Goal: Consume media (video, audio): Consume media (video, audio)

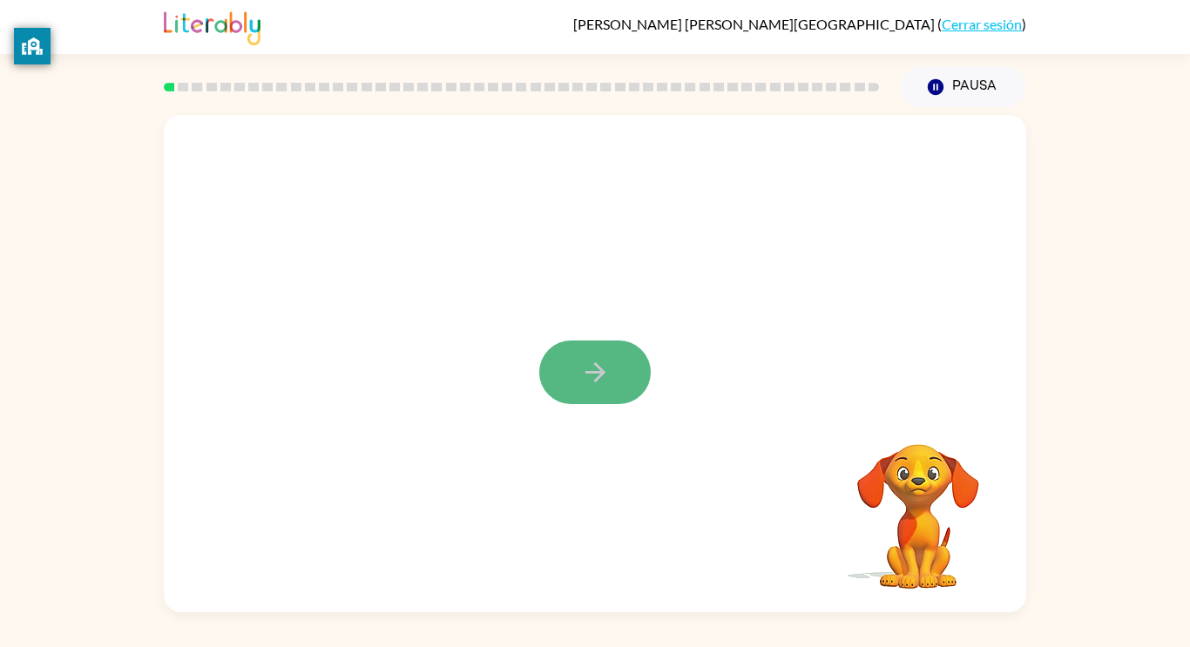
click at [590, 383] on icon "button" at bounding box center [595, 372] width 30 height 30
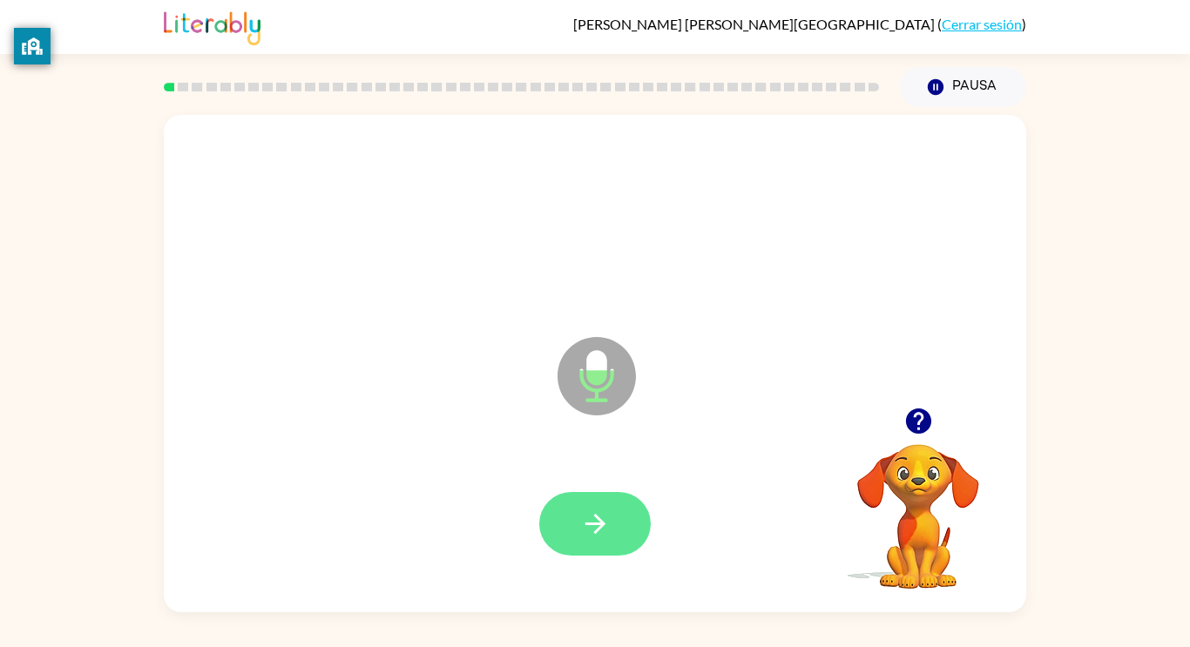
click at [592, 527] on icon "button" at bounding box center [595, 524] width 30 height 30
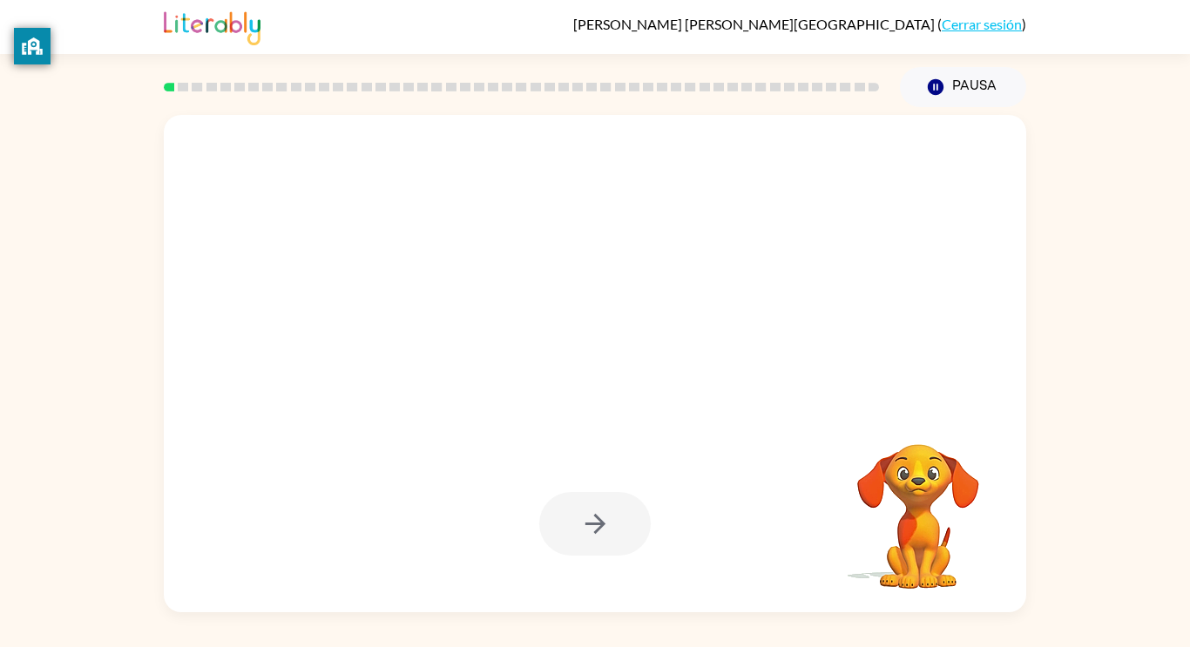
click at [747, 546] on div at bounding box center [595, 524] width 828 height 143
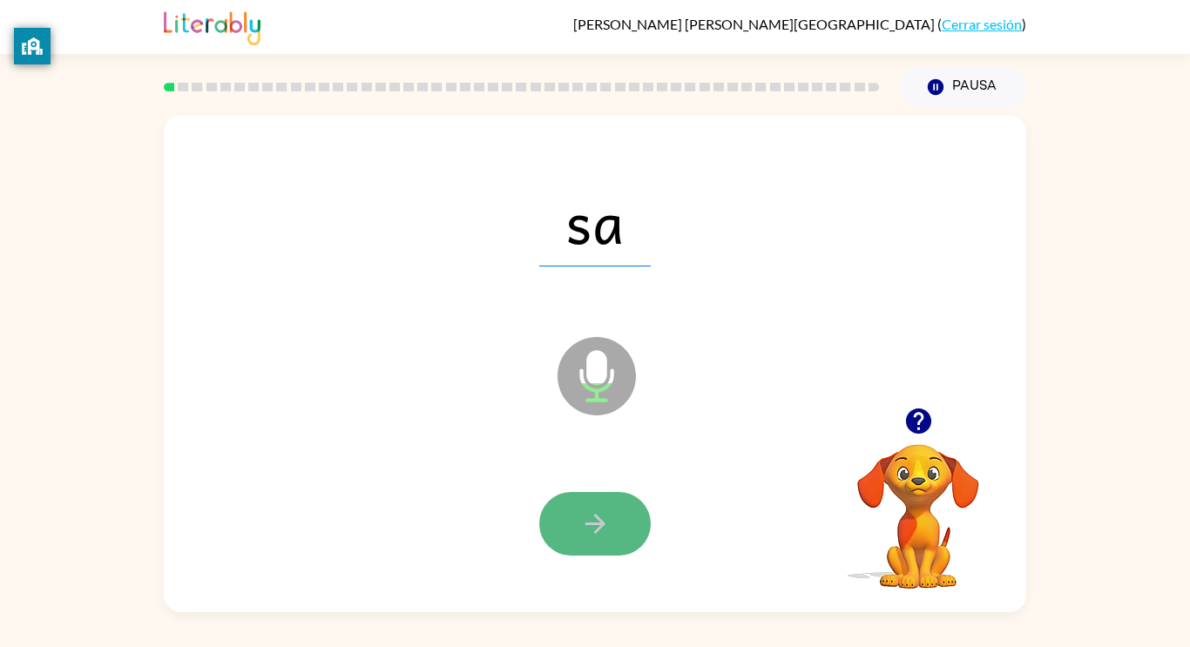
click at [606, 509] on icon "button" at bounding box center [595, 524] width 30 height 30
click at [593, 517] on icon "button" at bounding box center [595, 524] width 30 height 30
click at [614, 520] on button "button" at bounding box center [595, 524] width 112 height 64
click at [588, 526] on icon "button" at bounding box center [595, 524] width 30 height 30
click at [610, 532] on button "button" at bounding box center [595, 524] width 112 height 64
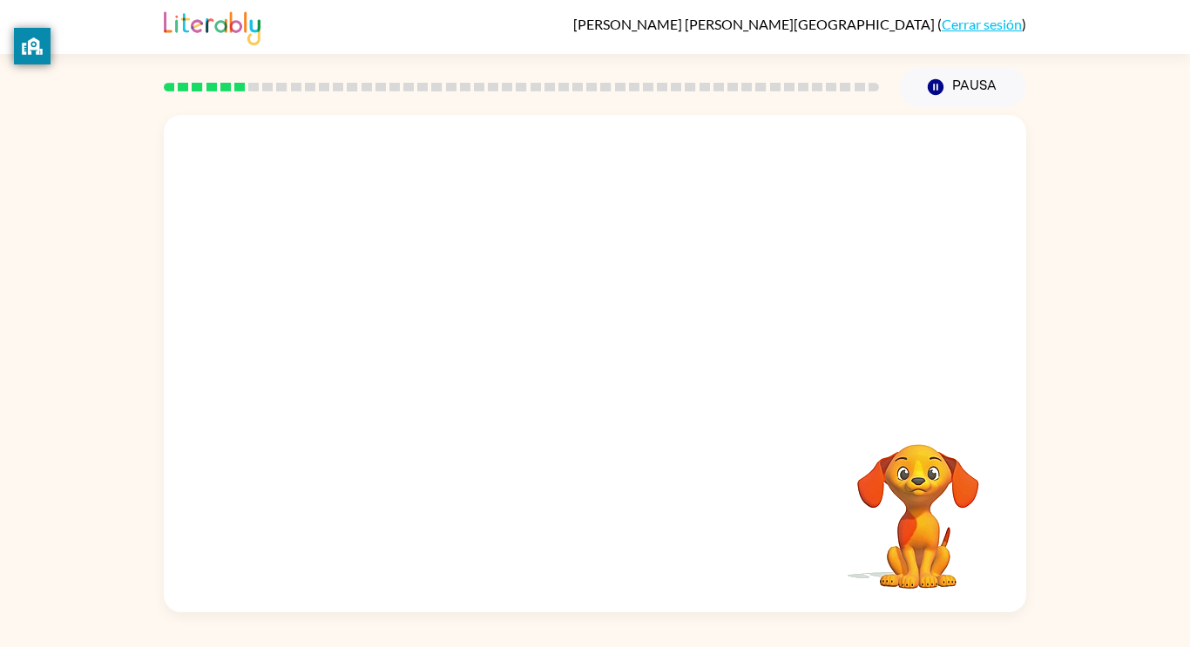
click at [1120, 490] on div "Tu navegador debe admitir la reproducción de archivos .mp4 para usar Literably.…" at bounding box center [595, 359] width 1190 height 505
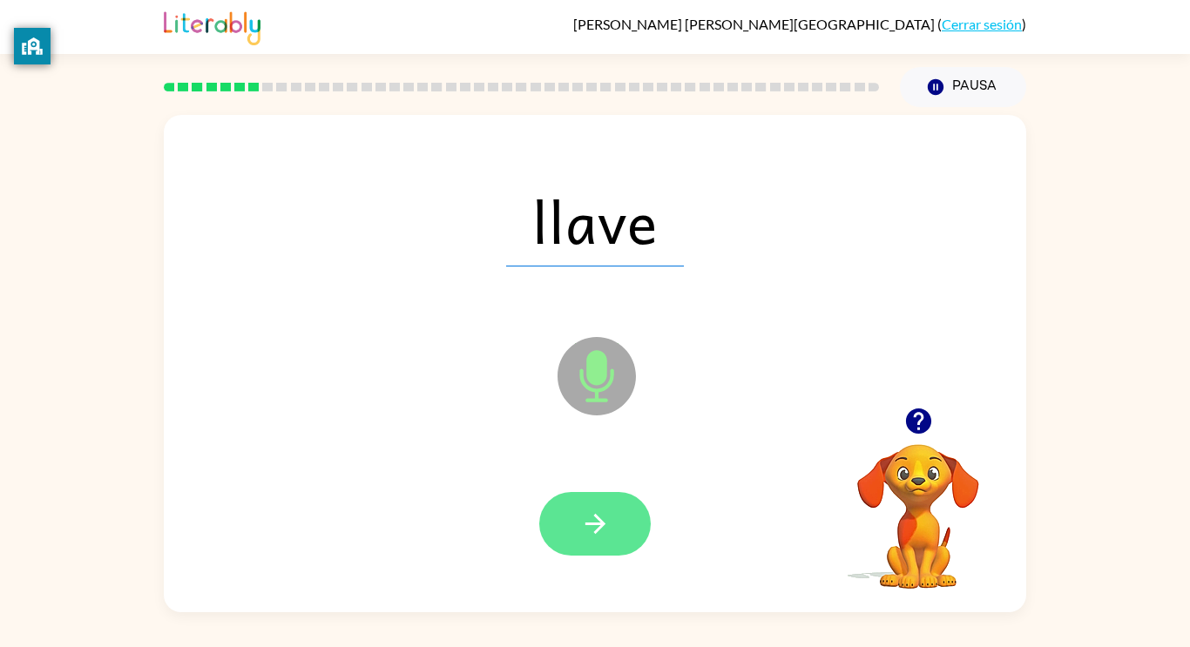
click at [606, 529] on icon "button" at bounding box center [595, 524] width 30 height 30
click at [619, 504] on button "button" at bounding box center [595, 524] width 112 height 64
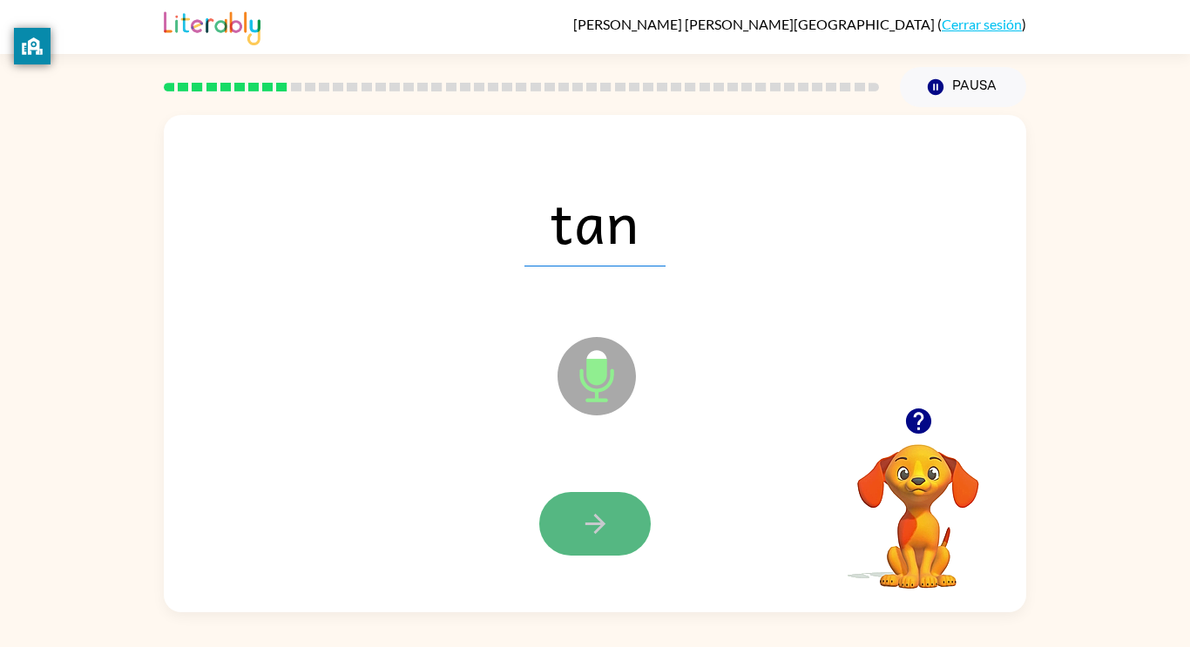
click at [598, 544] on button "button" at bounding box center [595, 524] width 112 height 64
click at [612, 522] on button "button" at bounding box center [595, 524] width 112 height 64
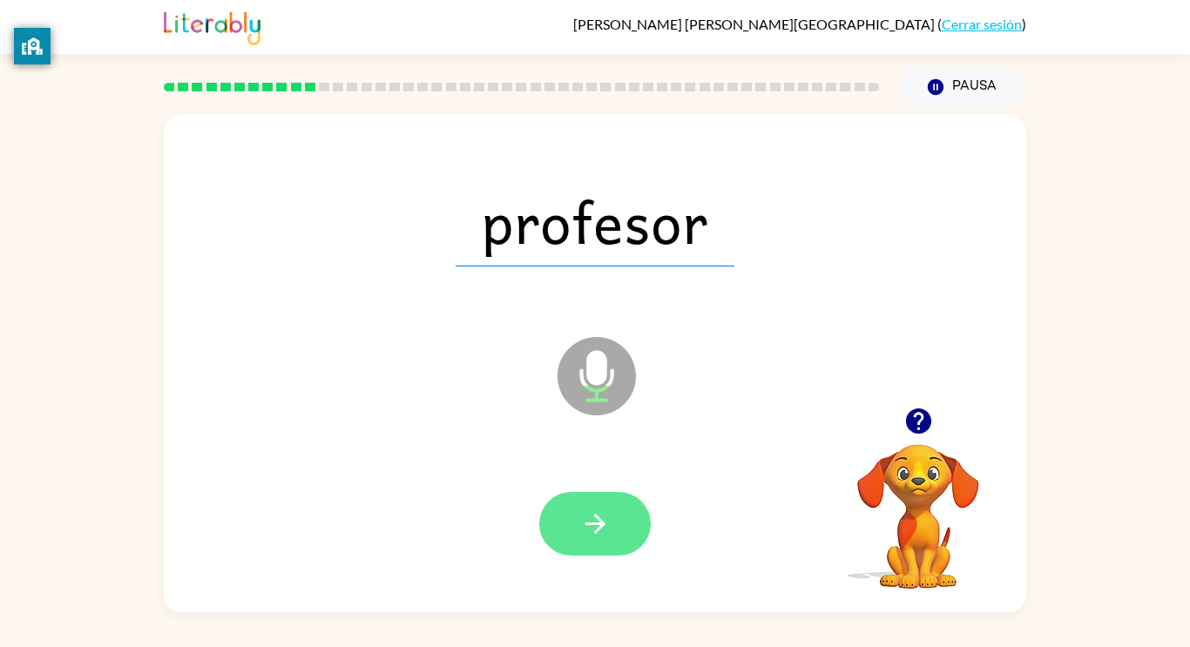
click at [626, 537] on button "button" at bounding box center [595, 524] width 112 height 64
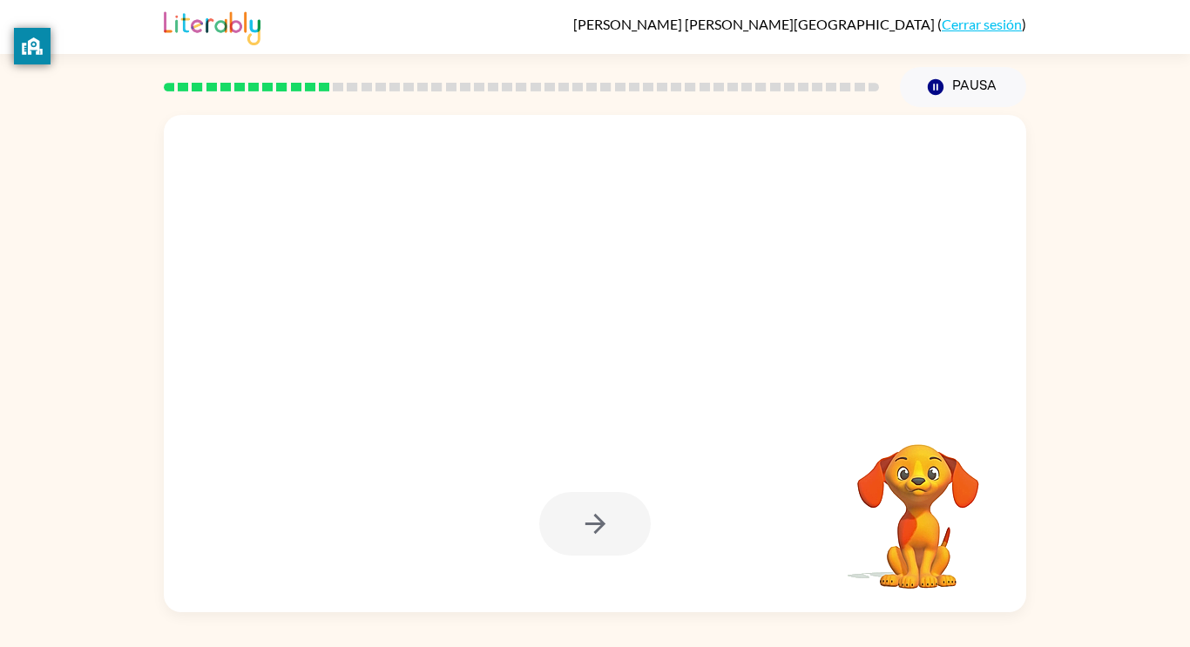
click at [925, 558] on video "Tu navegador debe admitir la reproducción de archivos .mp4 para usar Literably.…" at bounding box center [918, 504] width 174 height 174
drag, startPoint x: 684, startPoint y: 277, endPoint x: 700, endPoint y: 247, distance: 33.9
click at [700, 247] on div at bounding box center [595, 221] width 828 height 143
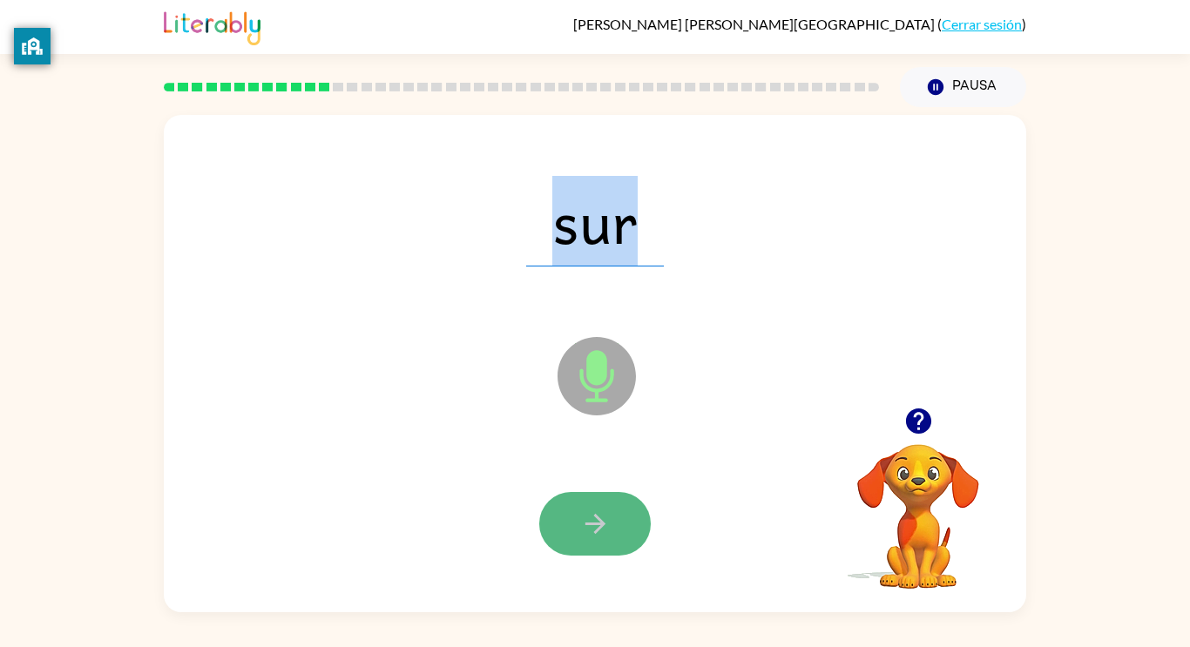
click at [608, 542] on button "button" at bounding box center [595, 524] width 112 height 64
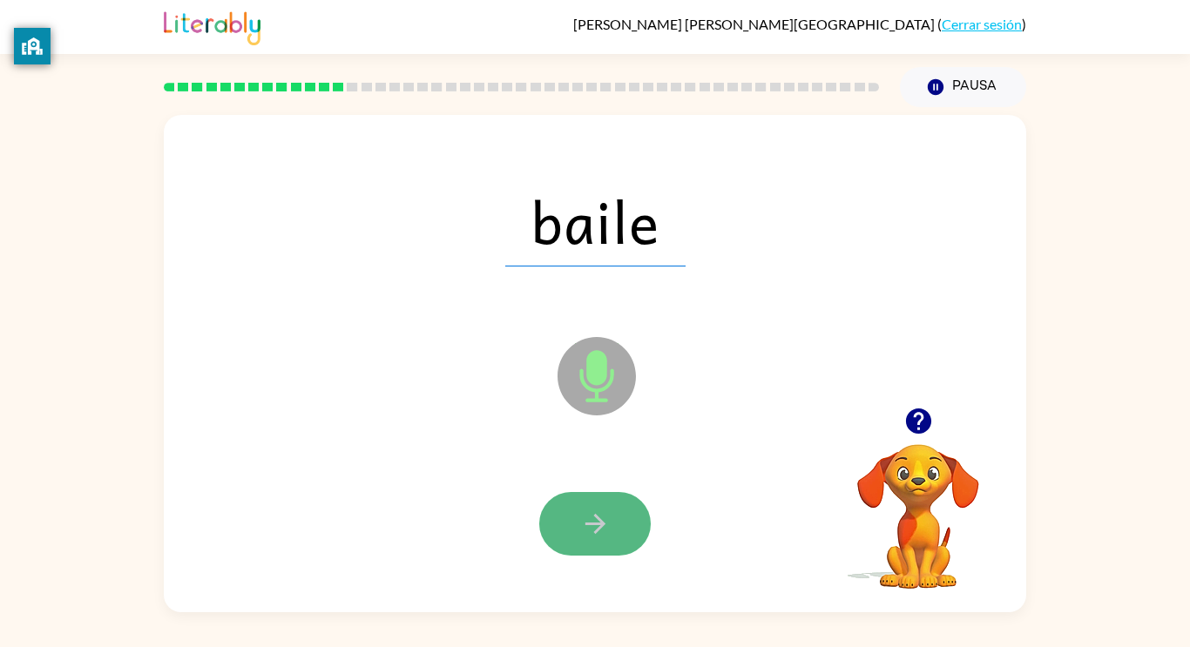
click at [576, 517] on button "button" at bounding box center [595, 524] width 112 height 64
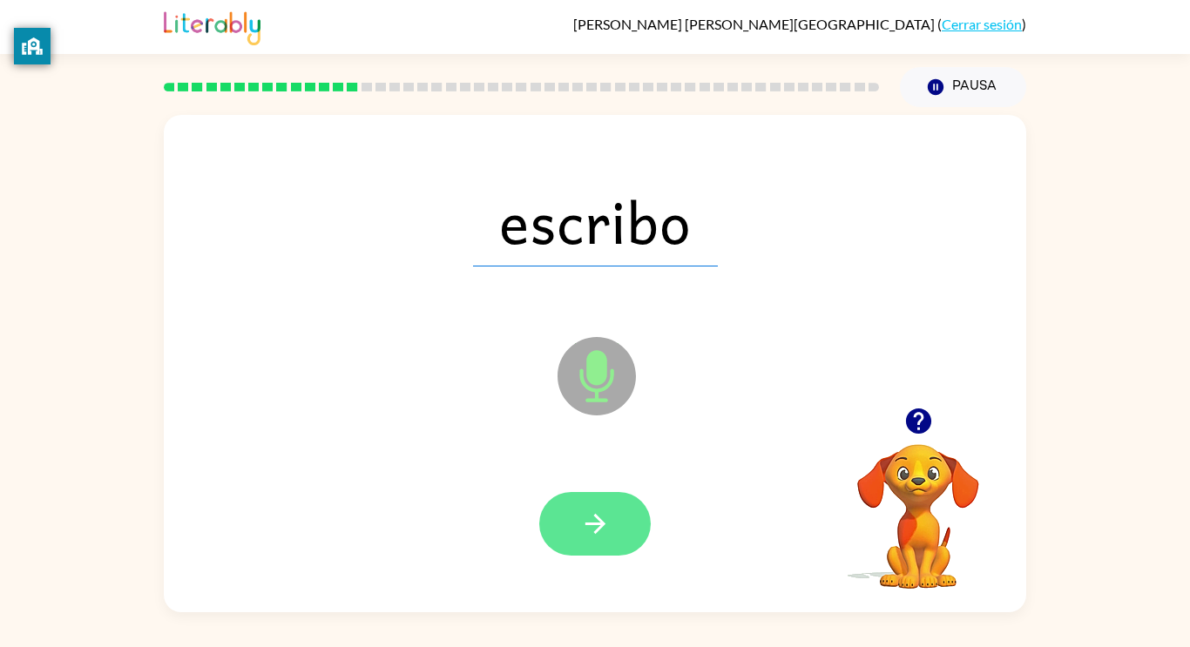
click at [588, 543] on button "button" at bounding box center [595, 524] width 112 height 64
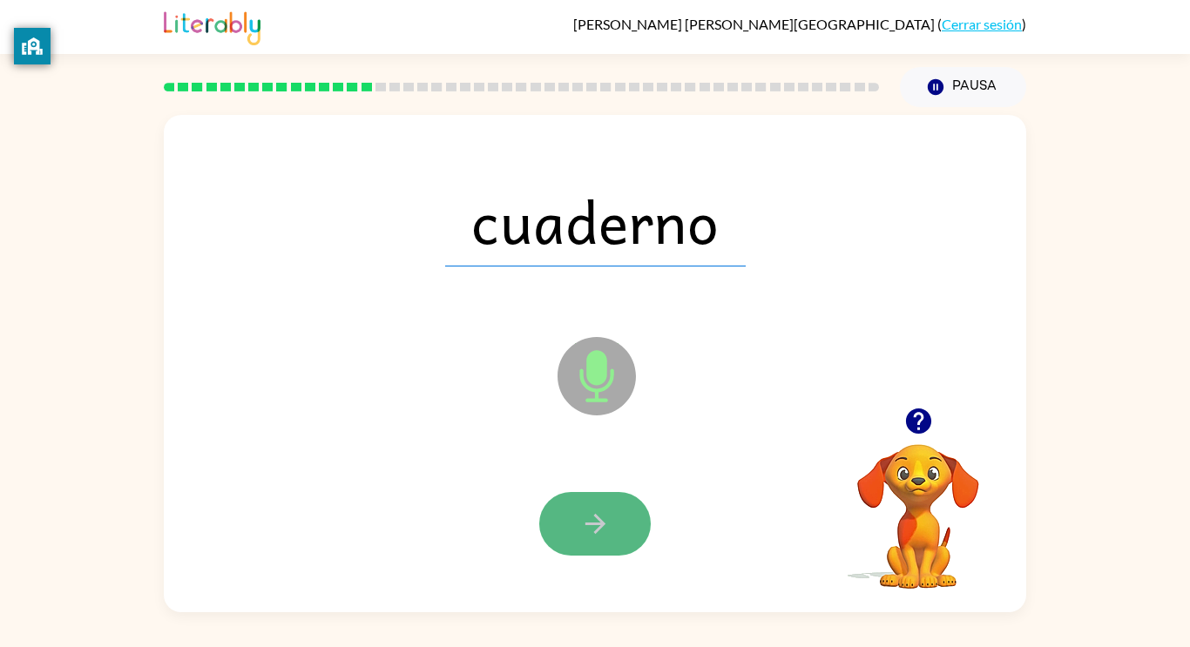
click at [617, 538] on button "button" at bounding box center [595, 524] width 112 height 64
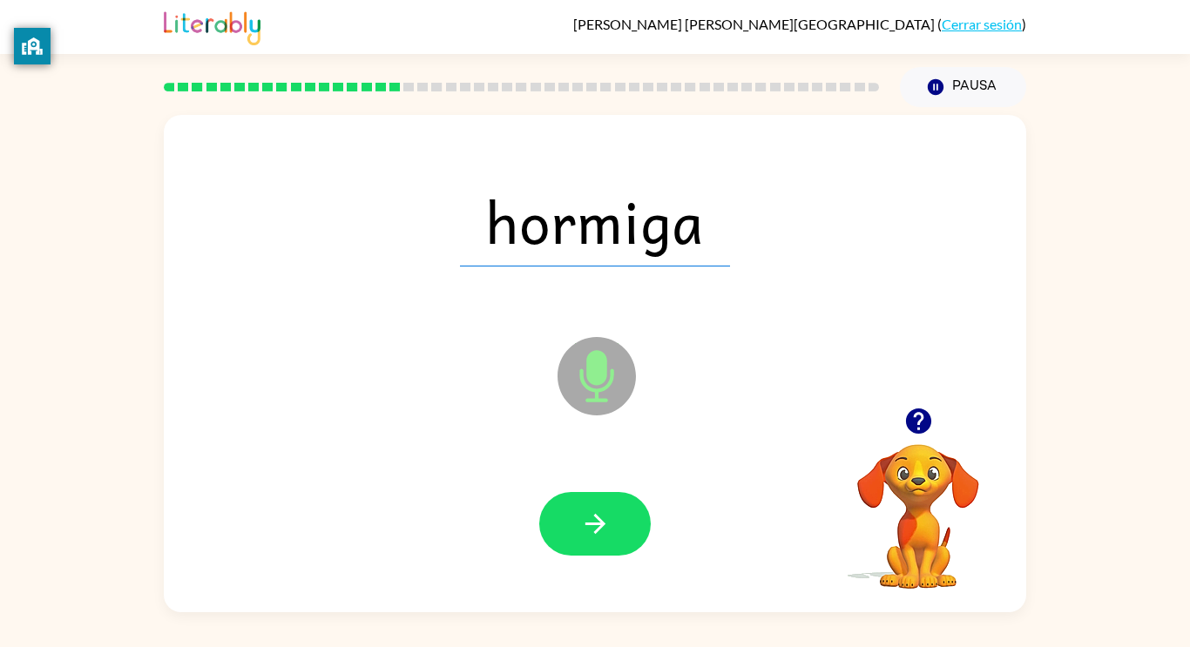
drag, startPoint x: 922, startPoint y: 484, endPoint x: 936, endPoint y: 462, distance: 27.1
click at [936, 462] on video "Tu navegador debe admitir la reproducción de archivos .mp4 para usar Literably.…" at bounding box center [918, 504] width 174 height 174
drag, startPoint x: 751, startPoint y: 362, endPoint x: 1189, endPoint y: 677, distance: 539.4
click at [1189, 646] on html "[PERSON_NAME] ( Cerrar sesión ) Pausa Pausa hormiga Micrófono El micrófono está…" at bounding box center [595, 323] width 1190 height 647
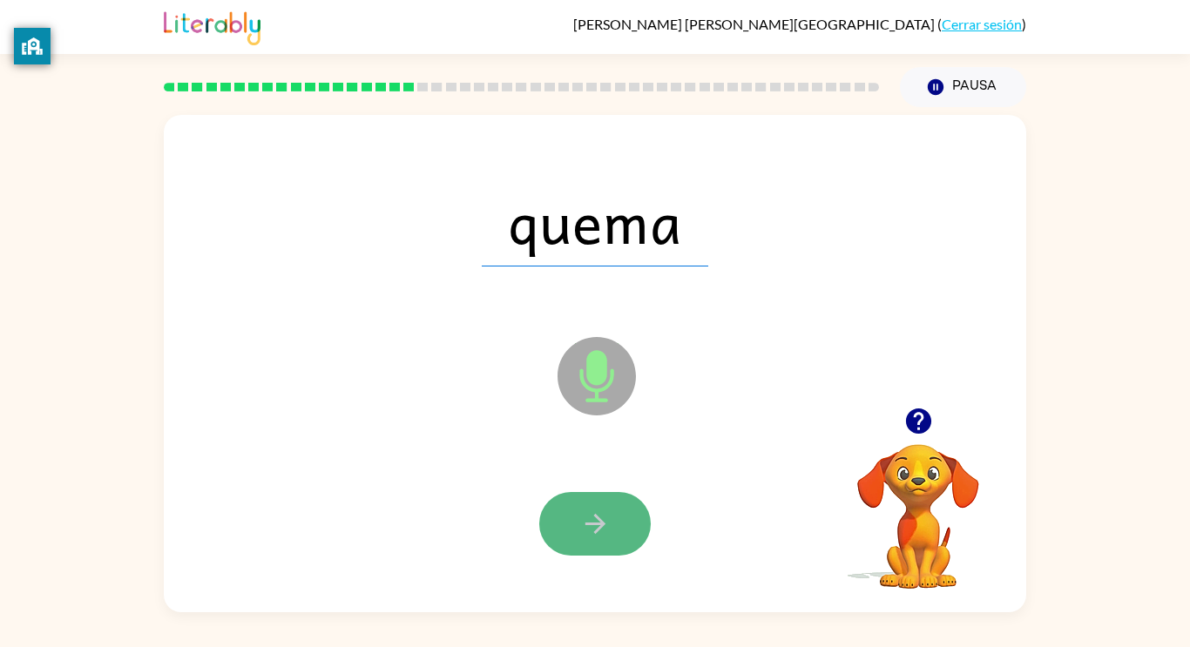
click at [592, 537] on icon "button" at bounding box center [595, 524] width 30 height 30
click at [600, 512] on icon "button" at bounding box center [595, 524] width 30 height 30
click at [610, 532] on icon "button" at bounding box center [595, 524] width 30 height 30
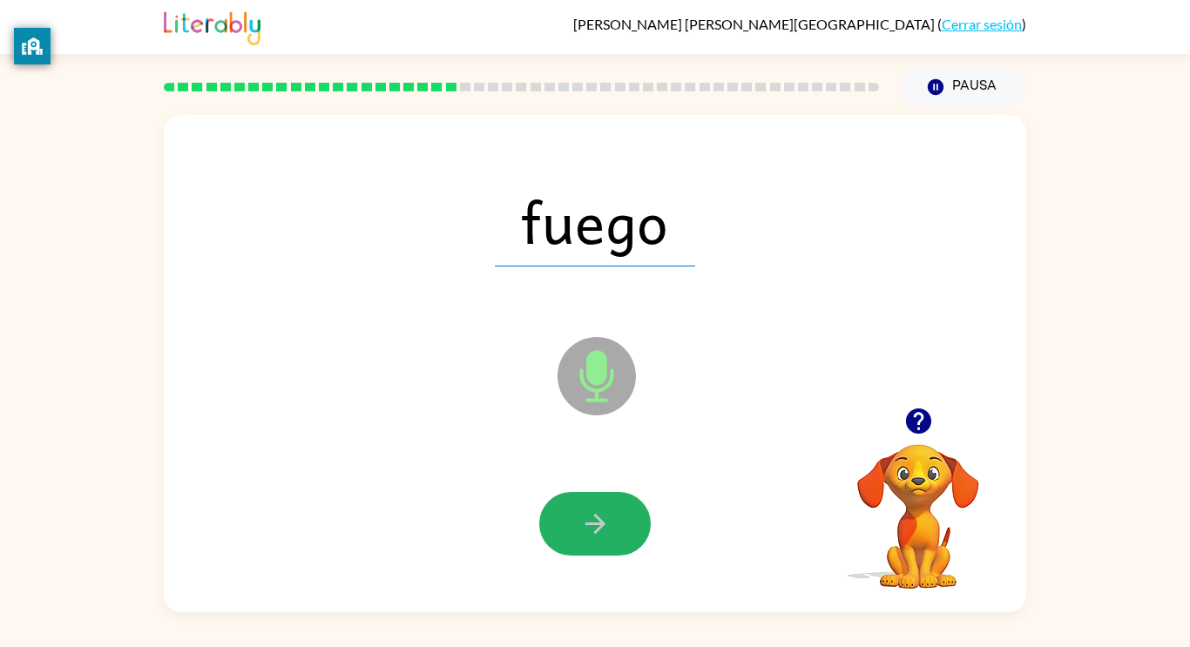
click at [609, 527] on icon "button" at bounding box center [595, 524] width 30 height 30
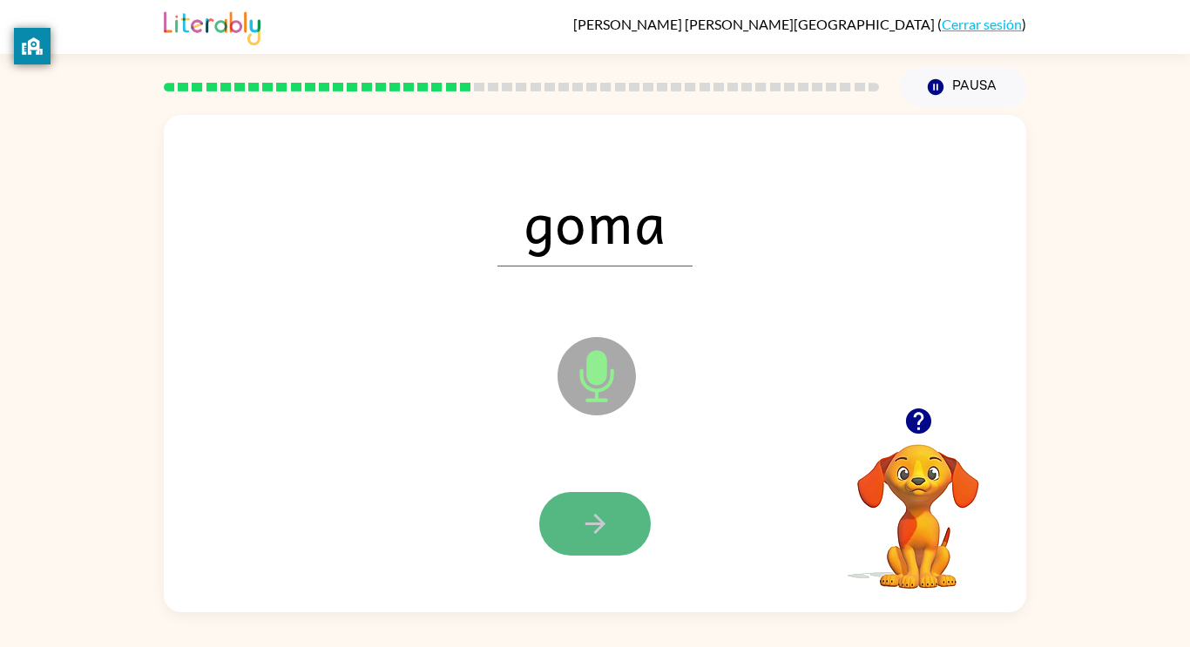
click at [606, 502] on button "button" at bounding box center [595, 524] width 112 height 64
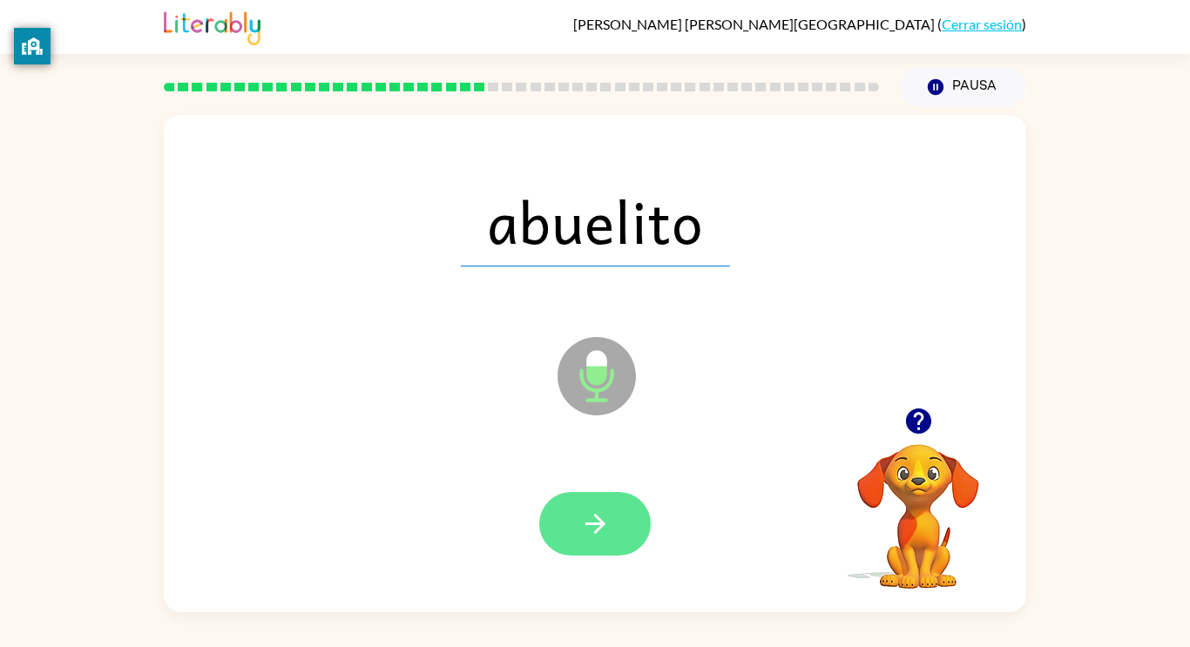
click at [595, 554] on button "button" at bounding box center [595, 524] width 112 height 64
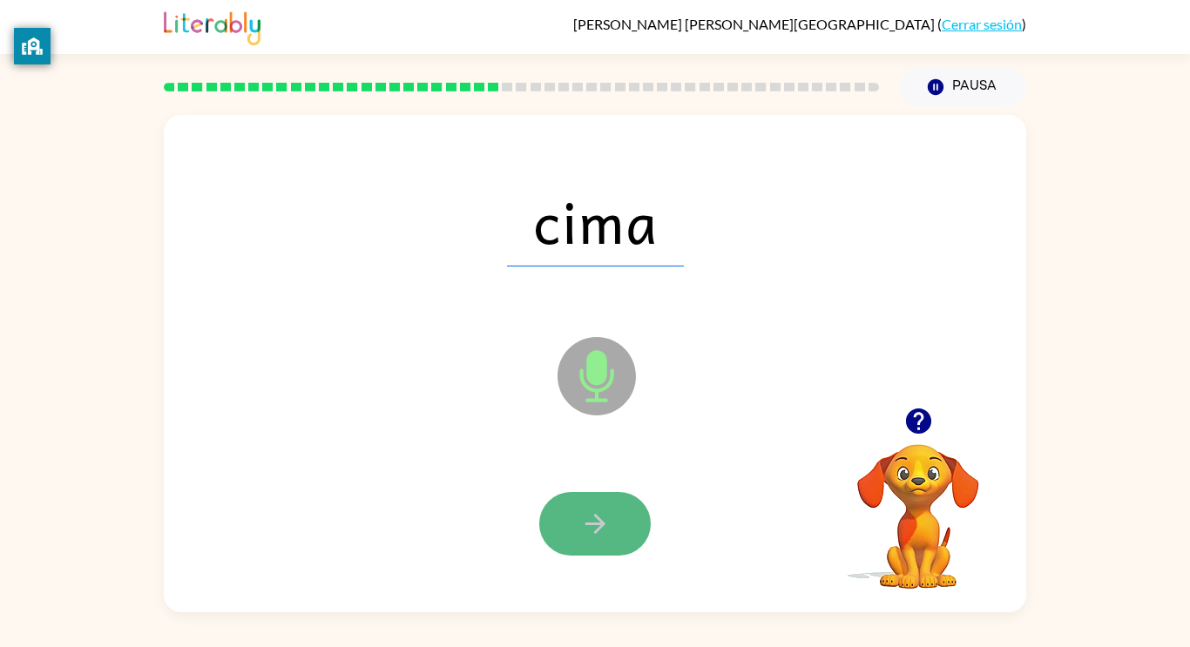
click at [582, 517] on icon "button" at bounding box center [595, 524] width 30 height 30
click at [596, 511] on icon "button" at bounding box center [595, 524] width 30 height 30
click at [601, 522] on icon "button" at bounding box center [595, 524] width 20 height 20
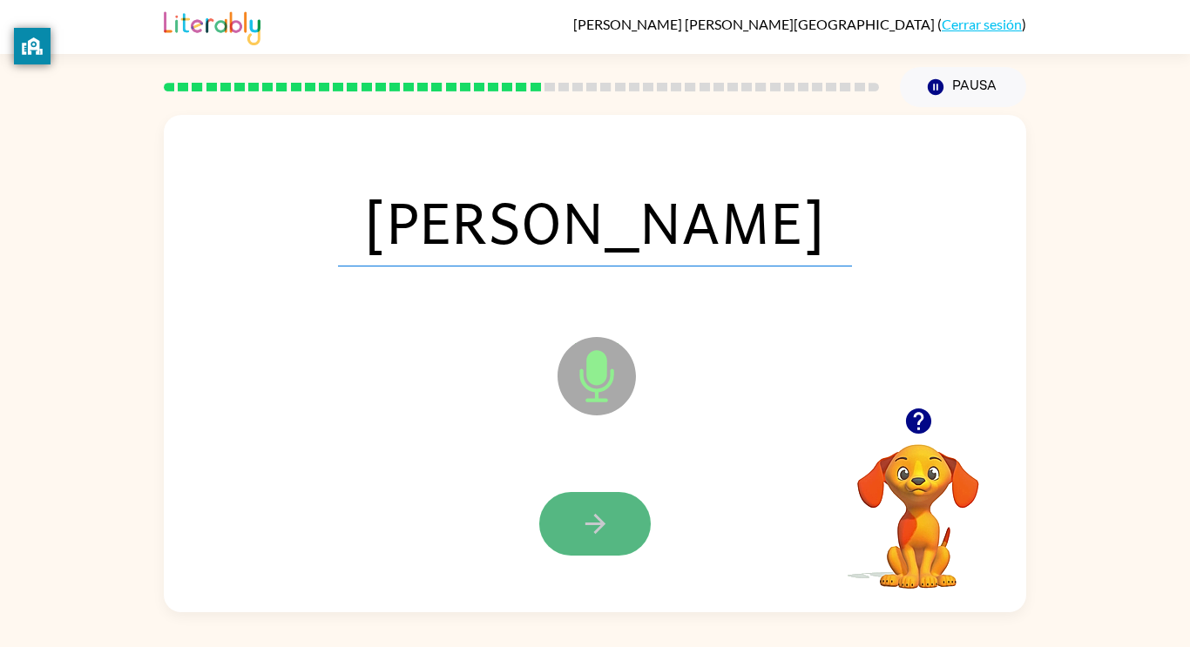
click at [607, 496] on button "button" at bounding box center [595, 524] width 112 height 64
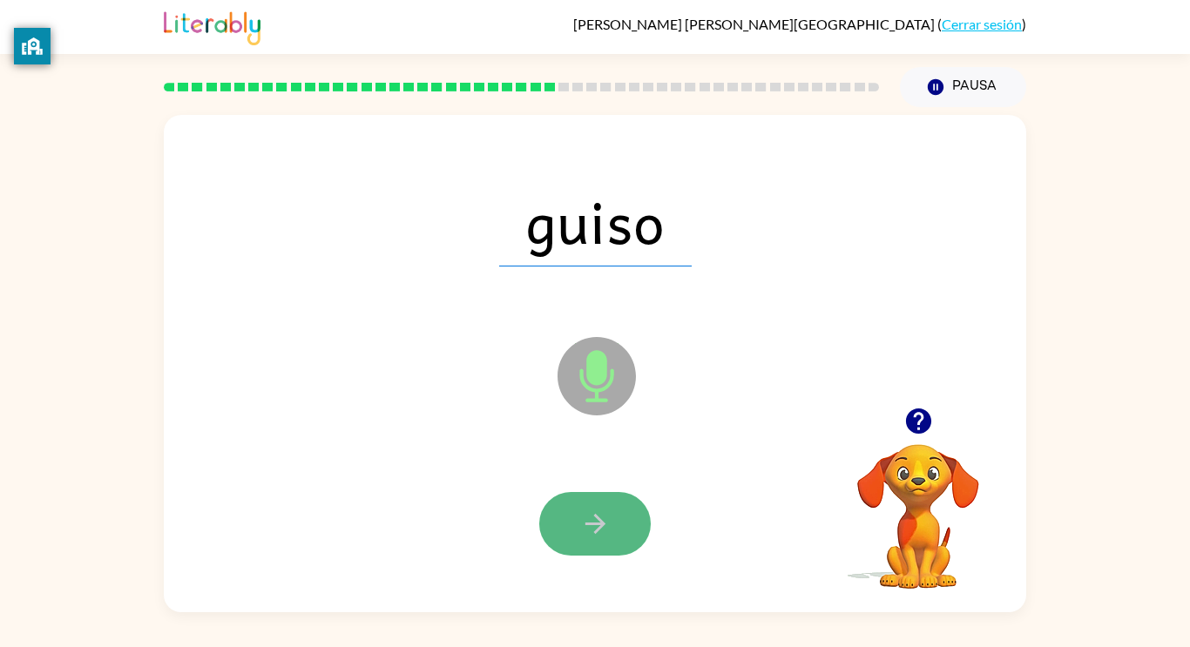
click at [619, 531] on button "button" at bounding box center [595, 524] width 112 height 64
click at [609, 511] on icon "button" at bounding box center [595, 524] width 30 height 30
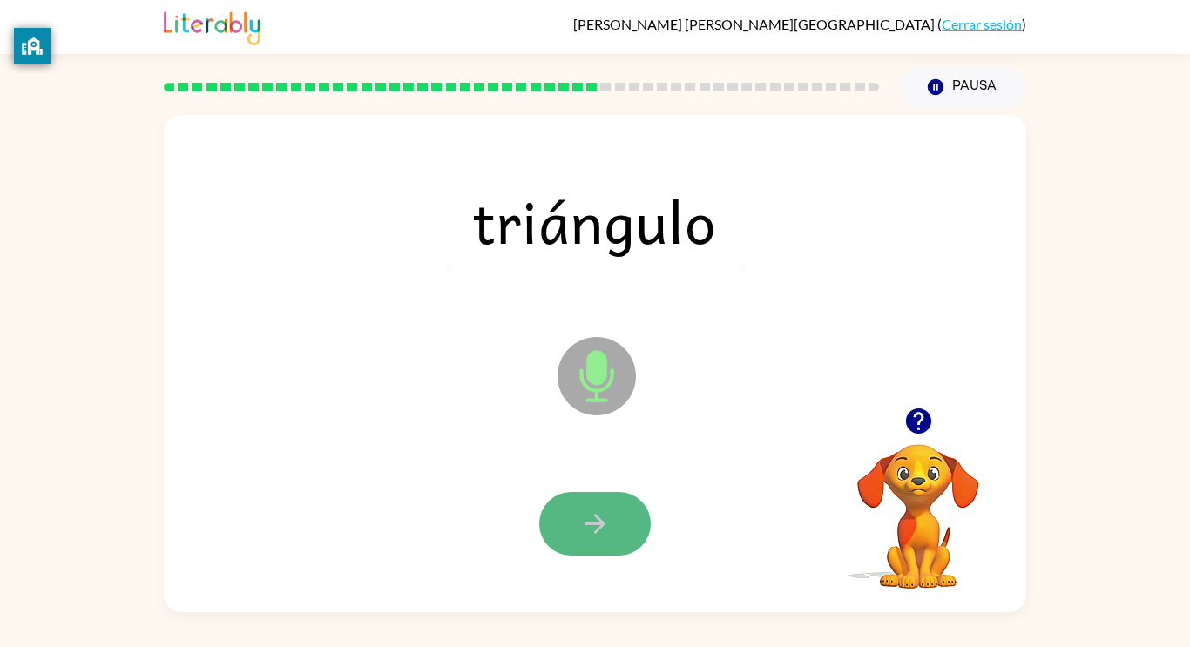
click at [611, 515] on button "button" at bounding box center [595, 524] width 112 height 64
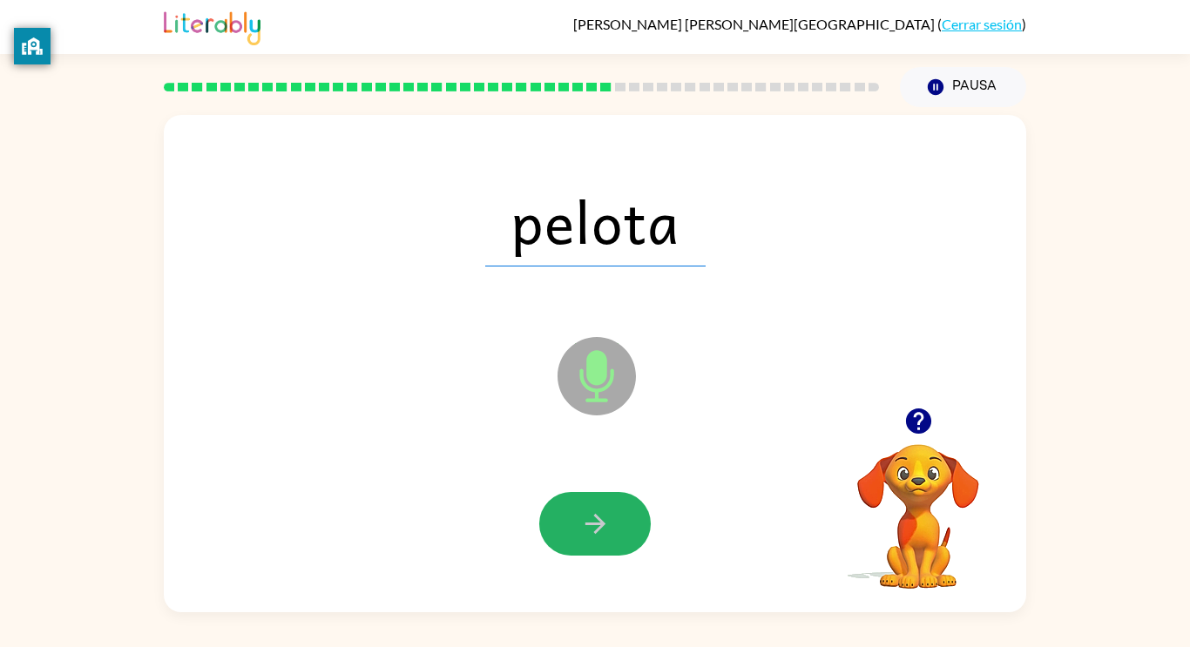
click at [611, 515] on button "button" at bounding box center [595, 524] width 112 height 64
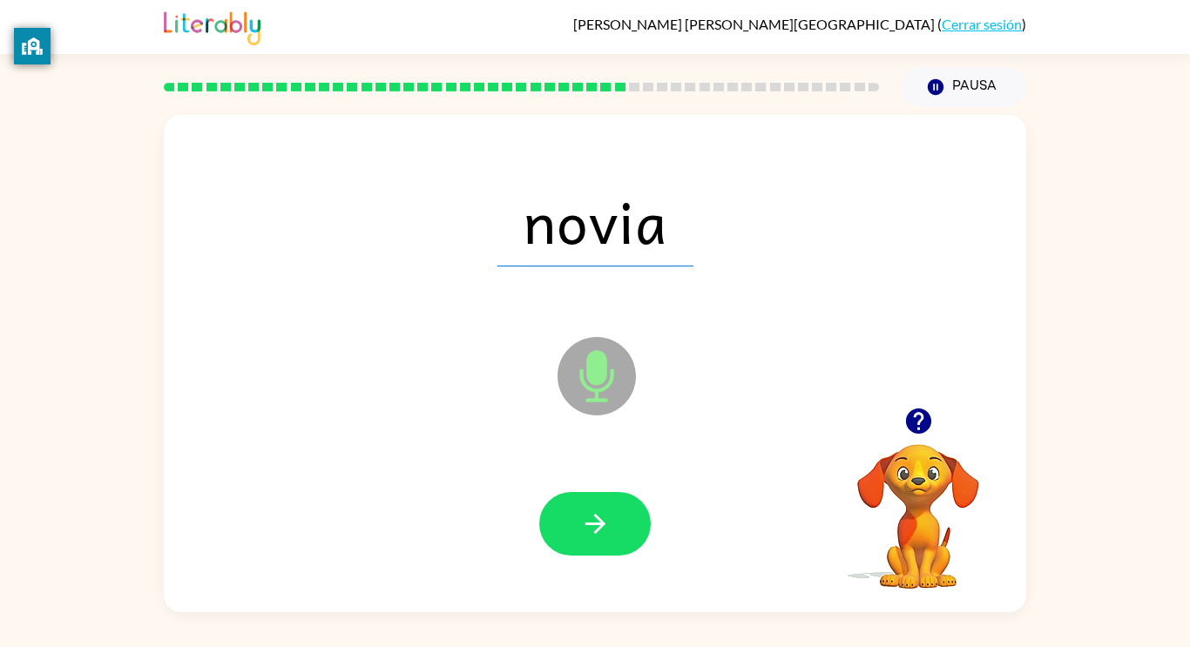
click at [611, 515] on button "button" at bounding box center [595, 524] width 112 height 64
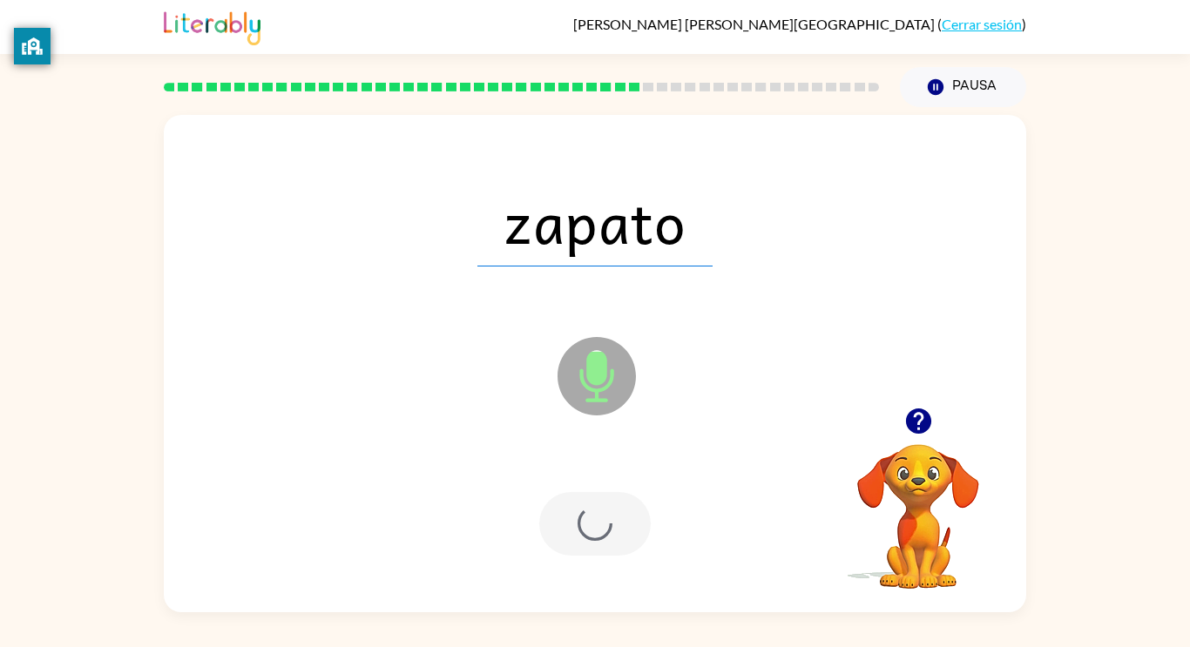
click at [611, 515] on div at bounding box center [595, 524] width 112 height 64
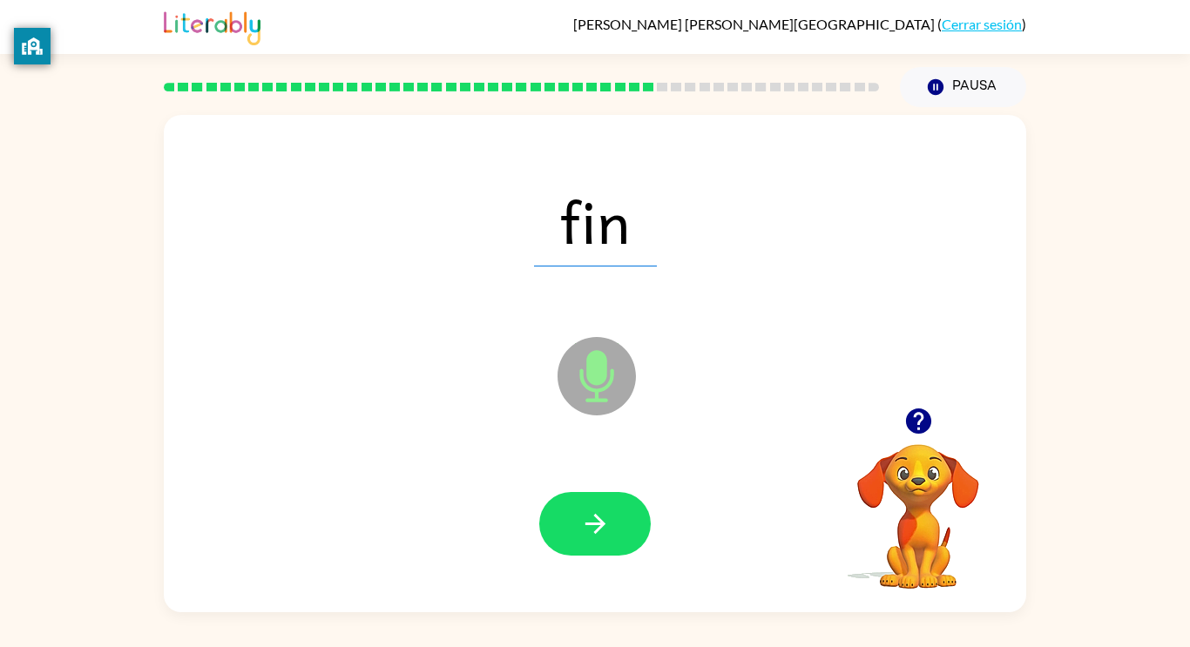
click at [611, 515] on button "button" at bounding box center [595, 524] width 112 height 64
drag, startPoint x: 455, startPoint y: 529, endPoint x: 466, endPoint y: 533, distance: 12.1
click at [466, 533] on div at bounding box center [595, 524] width 828 height 143
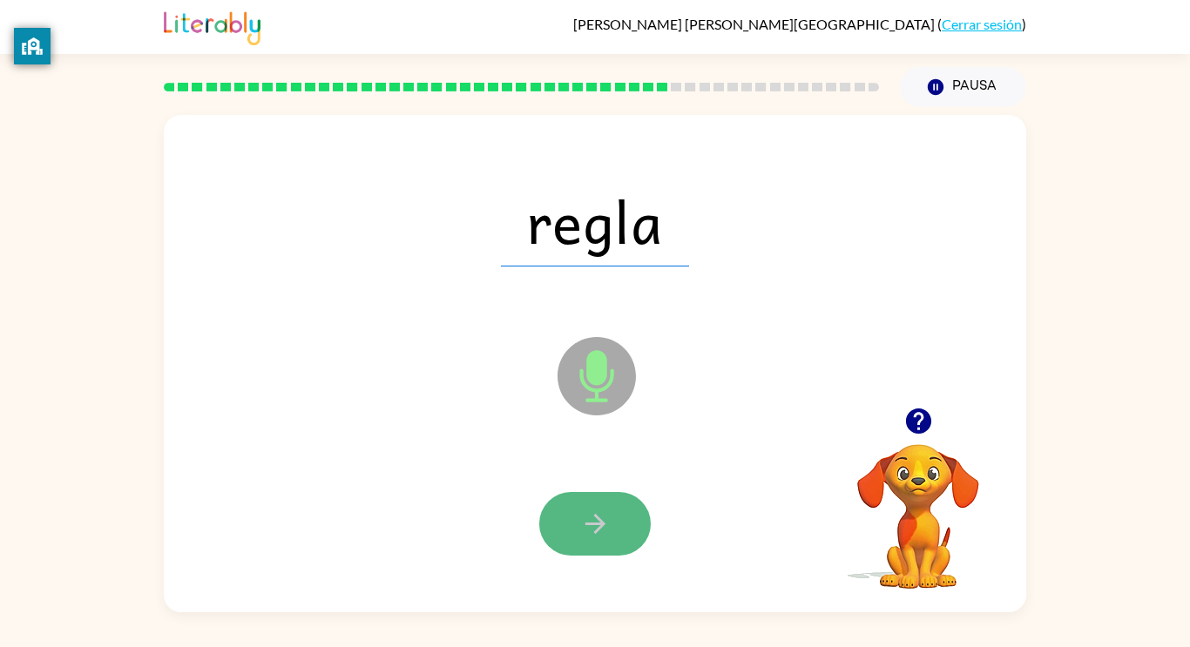
click at [606, 547] on button "button" at bounding box center [595, 524] width 112 height 64
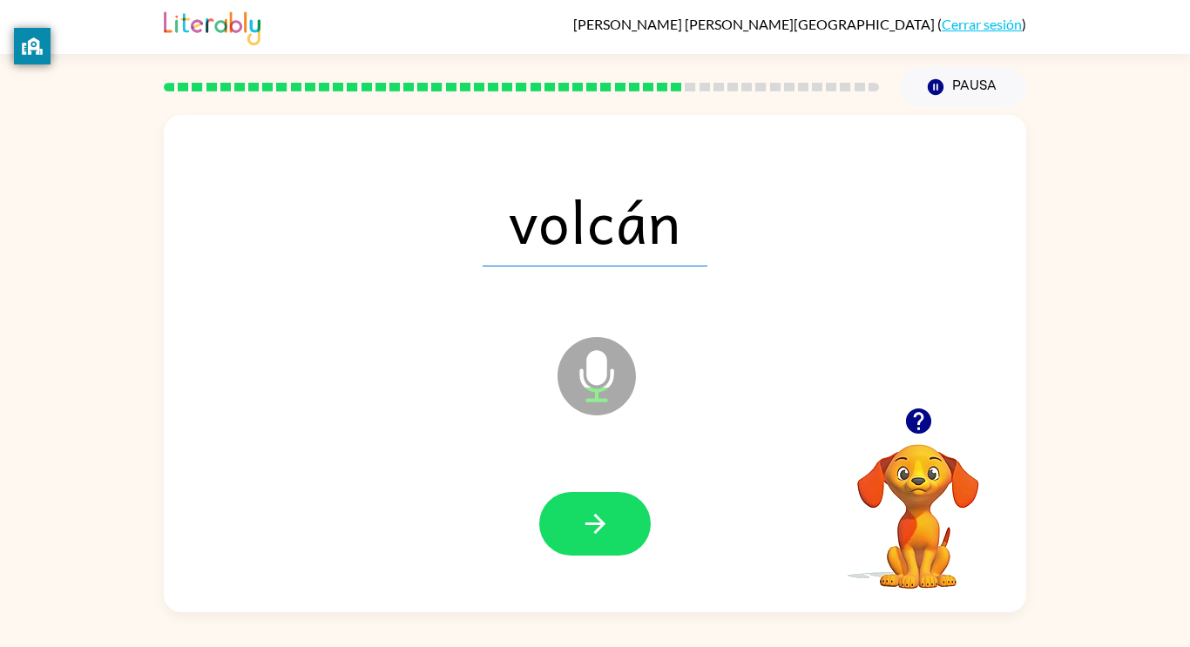
drag, startPoint x: 605, startPoint y: 550, endPoint x: 602, endPoint y: 558, distance: 9.1
click at [602, 558] on div at bounding box center [595, 524] width 828 height 143
click at [618, 497] on button "button" at bounding box center [595, 524] width 112 height 64
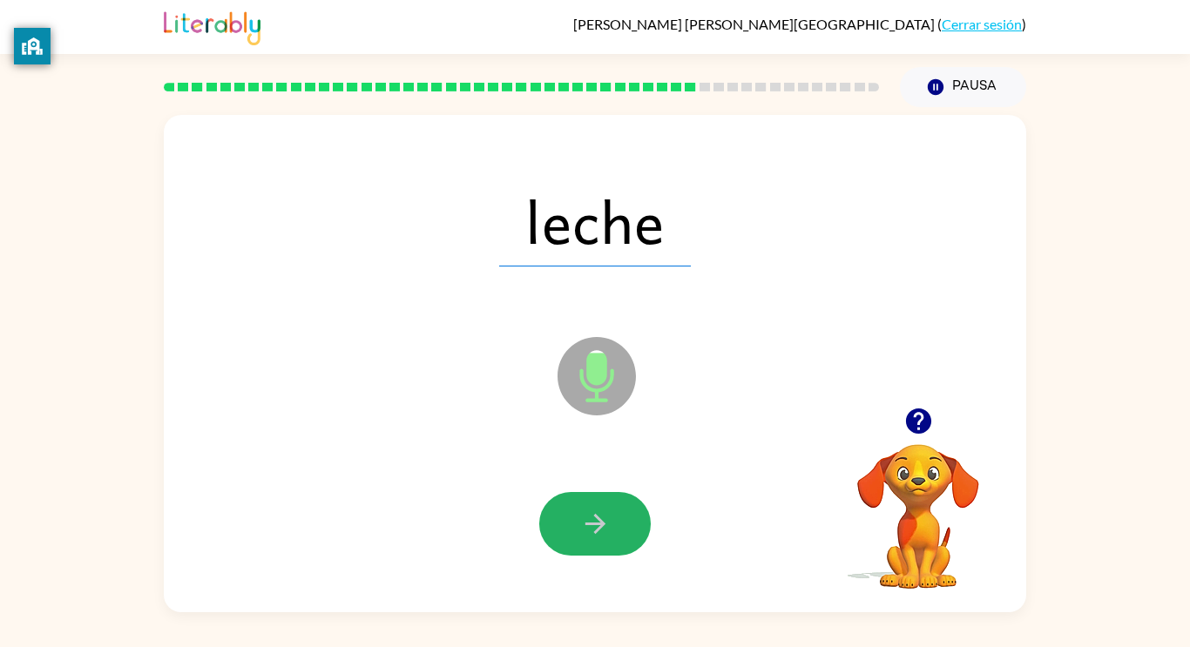
click at [618, 497] on button "button" at bounding box center [595, 524] width 112 height 64
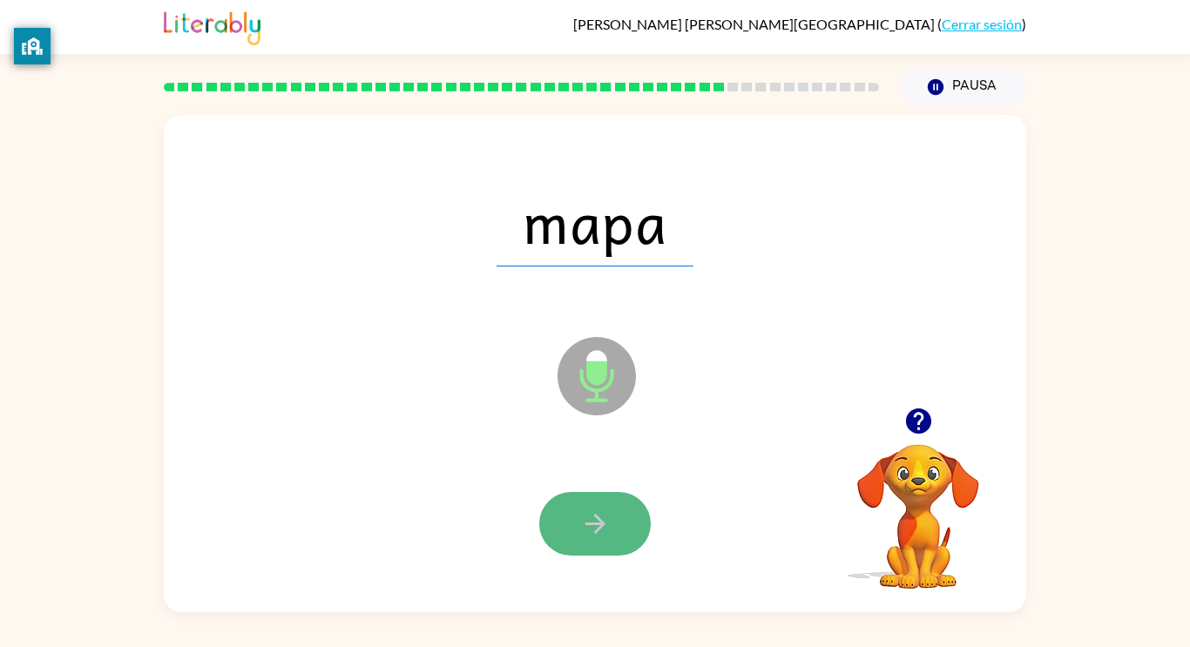
click at [611, 545] on button "button" at bounding box center [595, 524] width 112 height 64
click at [608, 526] on icon "button" at bounding box center [595, 524] width 30 height 30
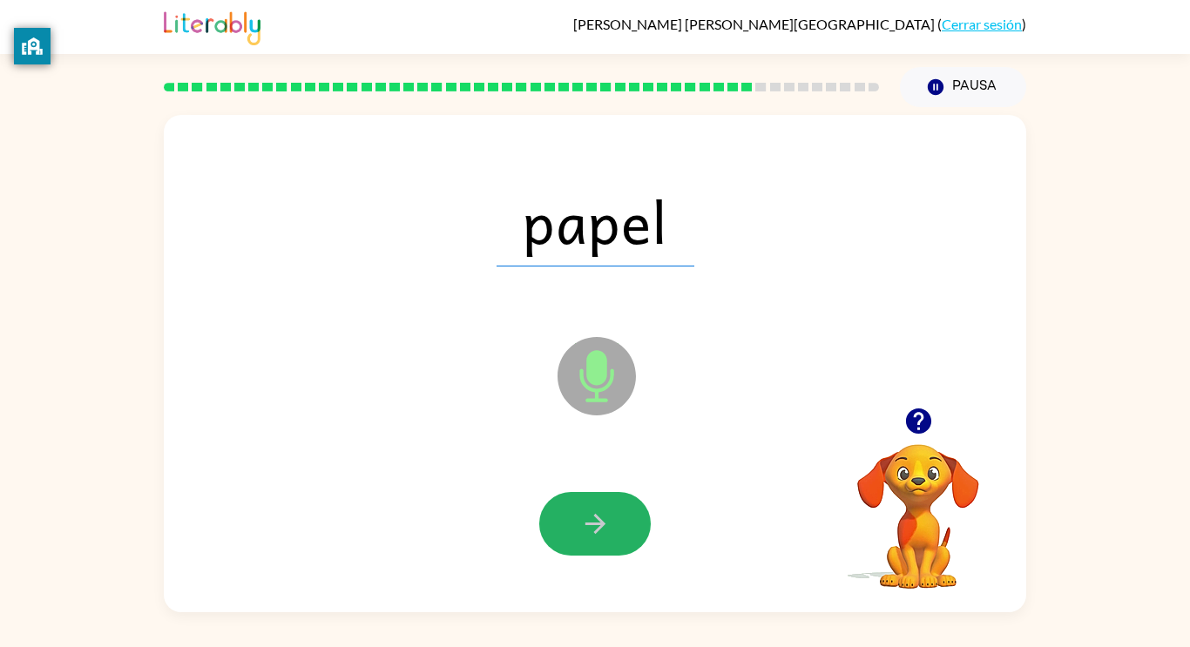
click at [610, 524] on button "button" at bounding box center [595, 524] width 112 height 64
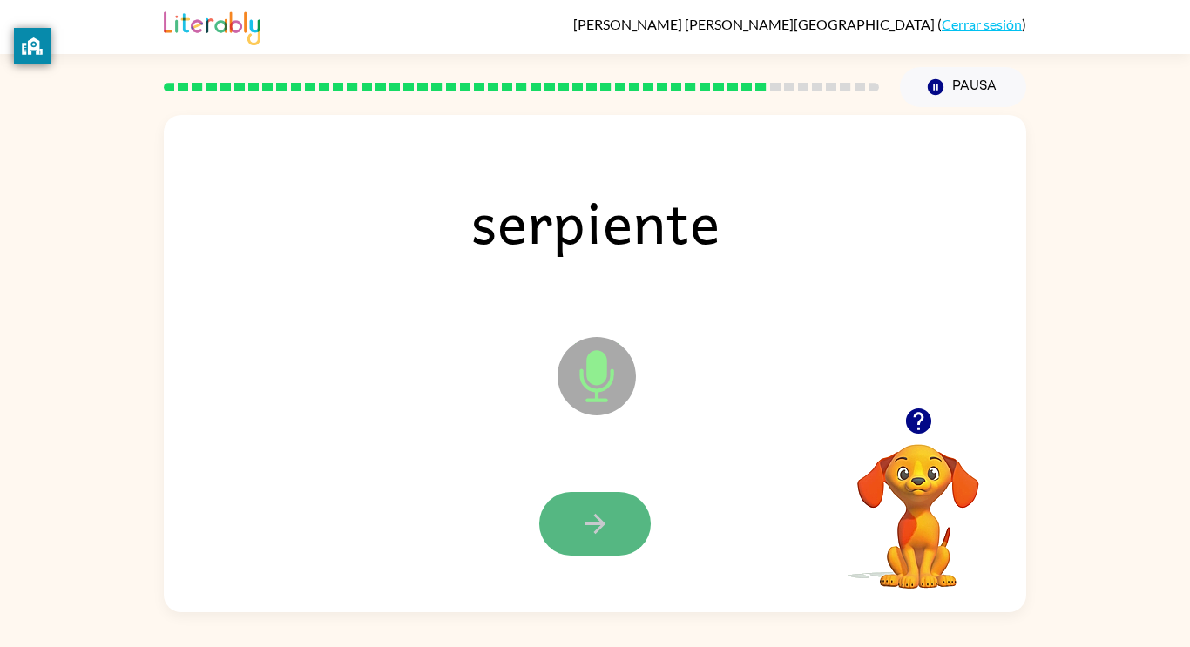
click at [618, 523] on button "button" at bounding box center [595, 524] width 112 height 64
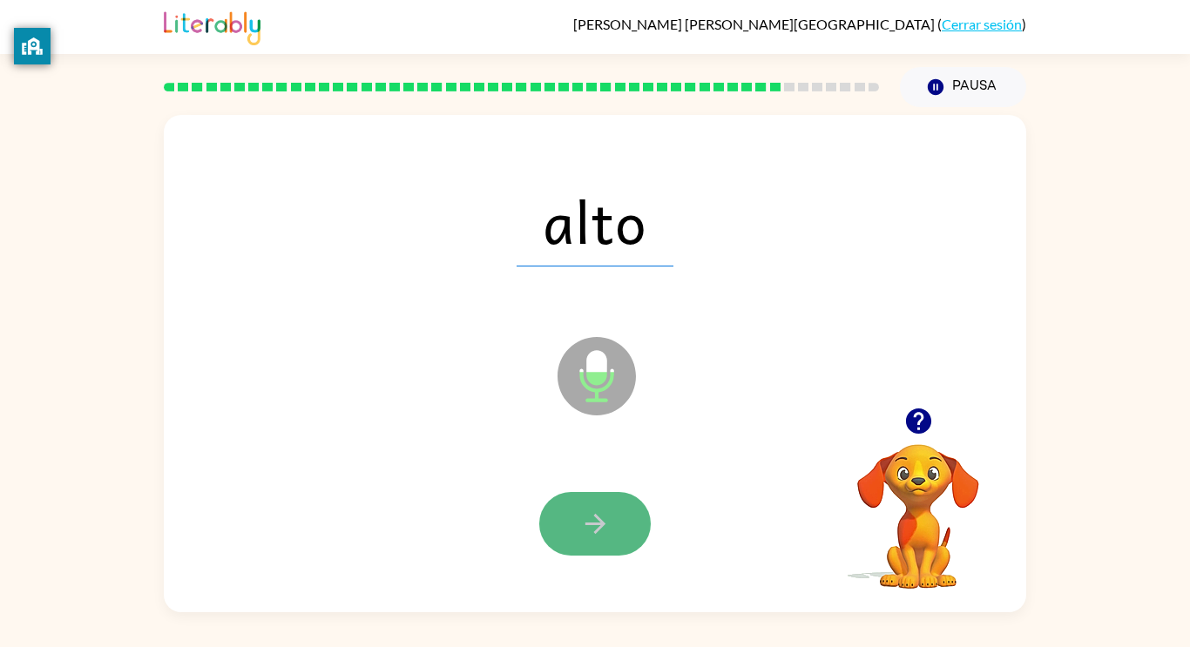
click at [598, 509] on icon "button" at bounding box center [595, 524] width 30 height 30
click at [594, 536] on icon "button" at bounding box center [595, 524] width 30 height 30
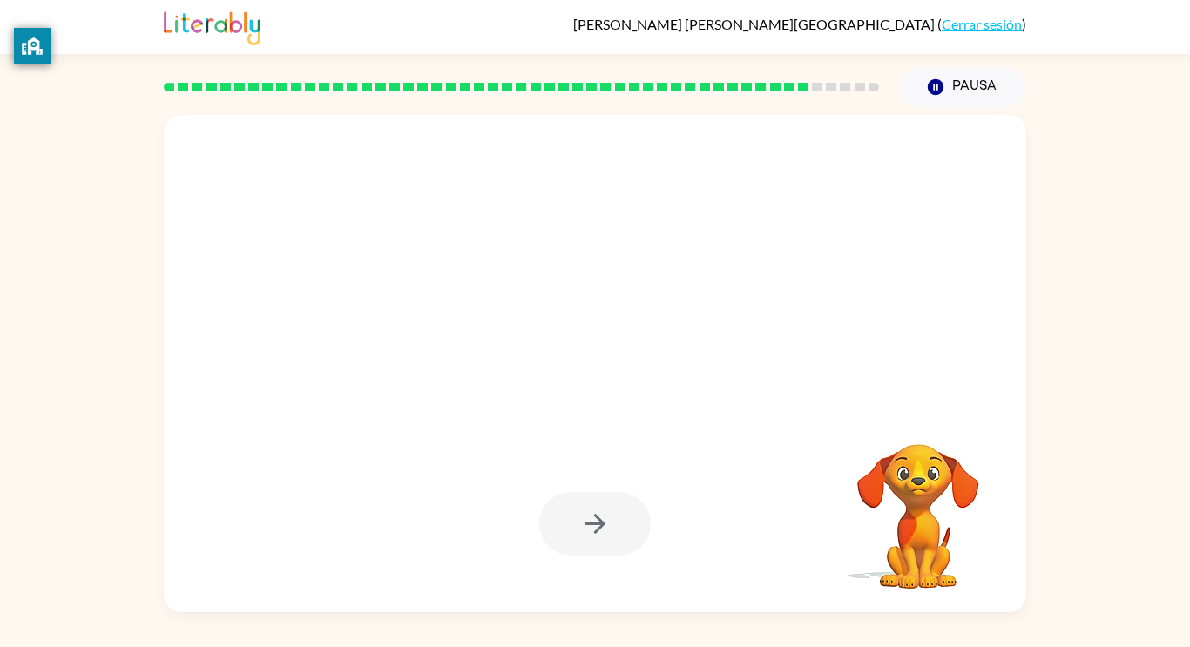
click at [596, 537] on div at bounding box center [595, 524] width 112 height 64
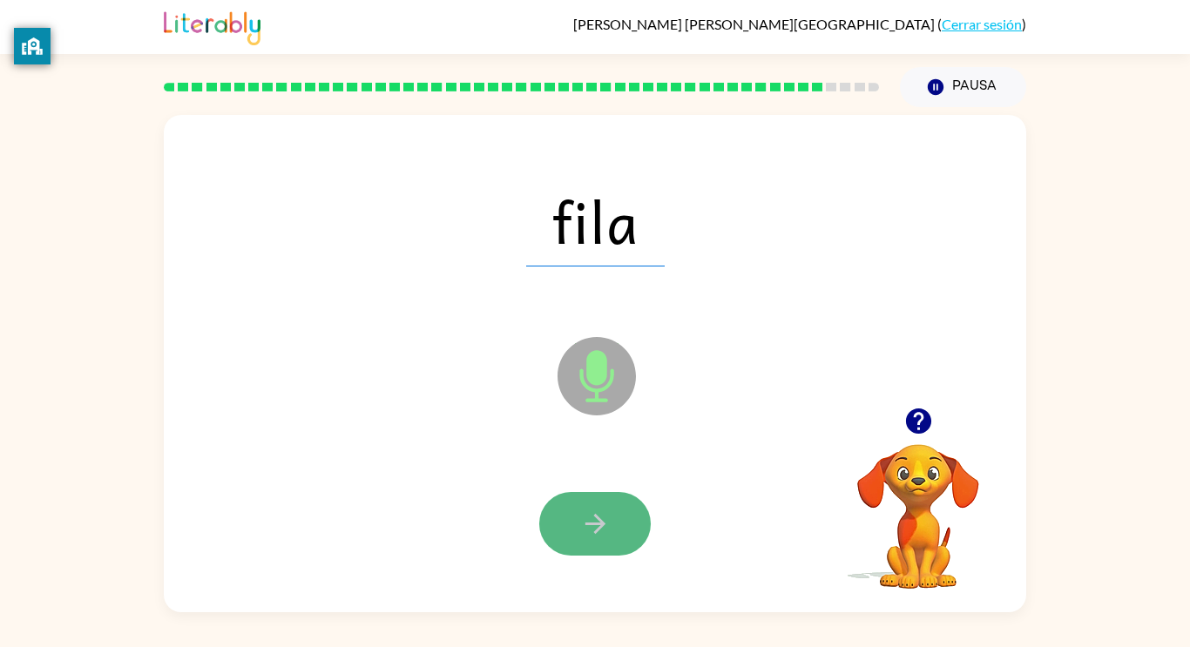
click at [603, 550] on button "button" at bounding box center [595, 524] width 112 height 64
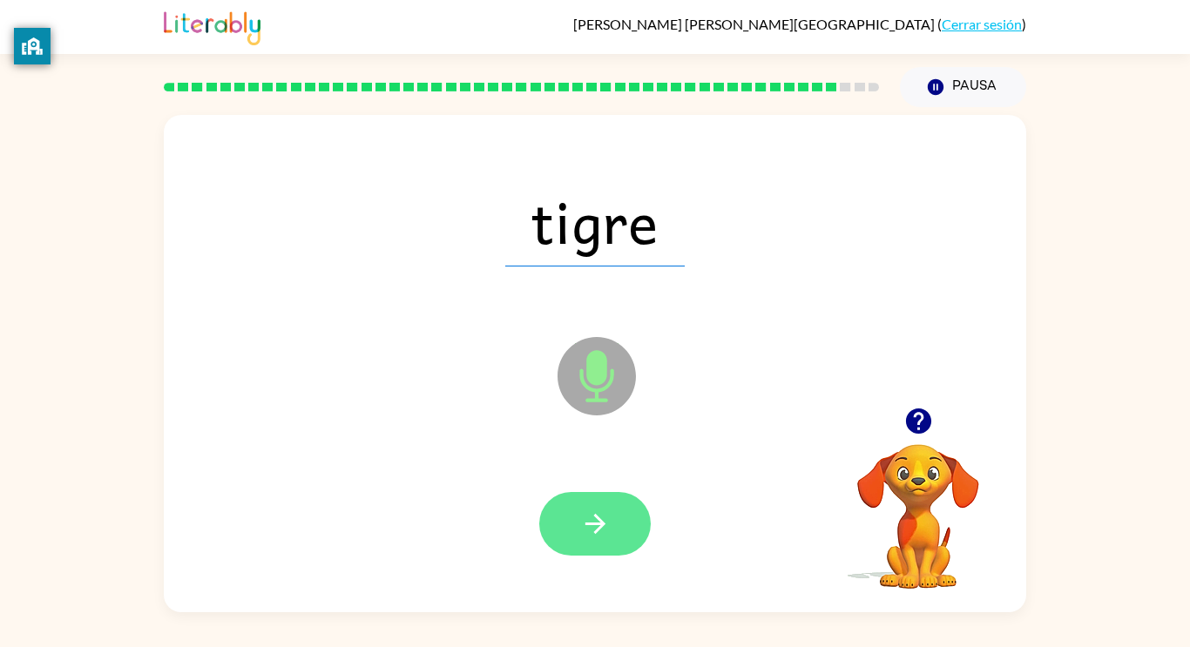
click at [600, 509] on icon "button" at bounding box center [595, 524] width 30 height 30
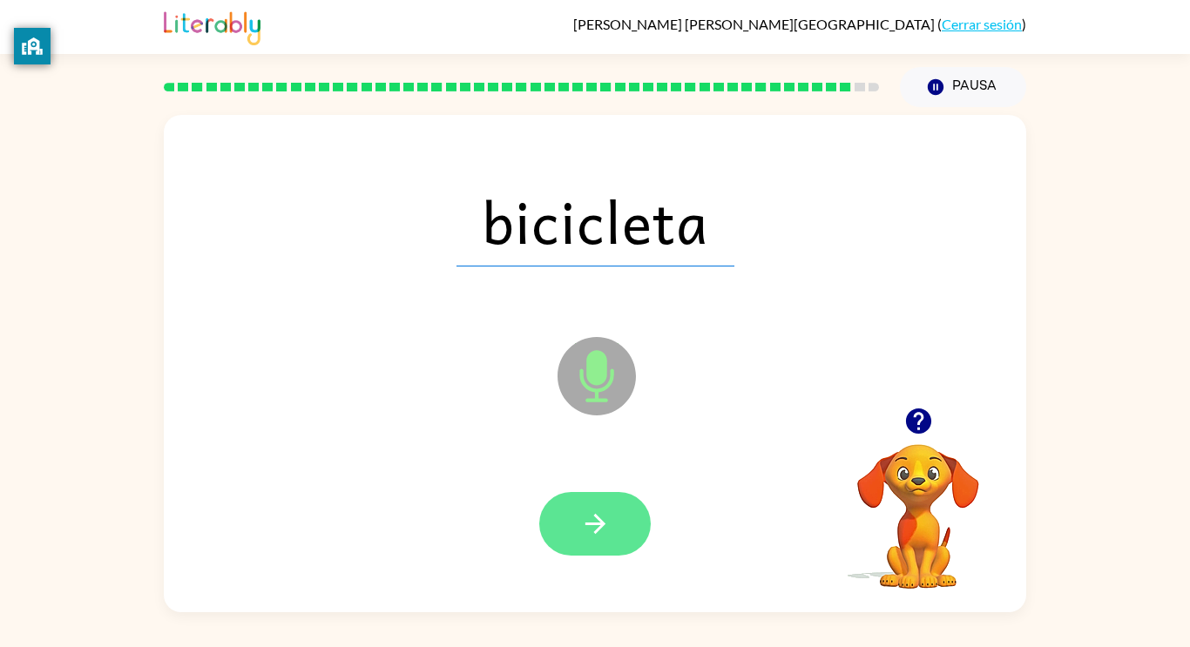
click at [602, 517] on icon "button" at bounding box center [595, 524] width 30 height 30
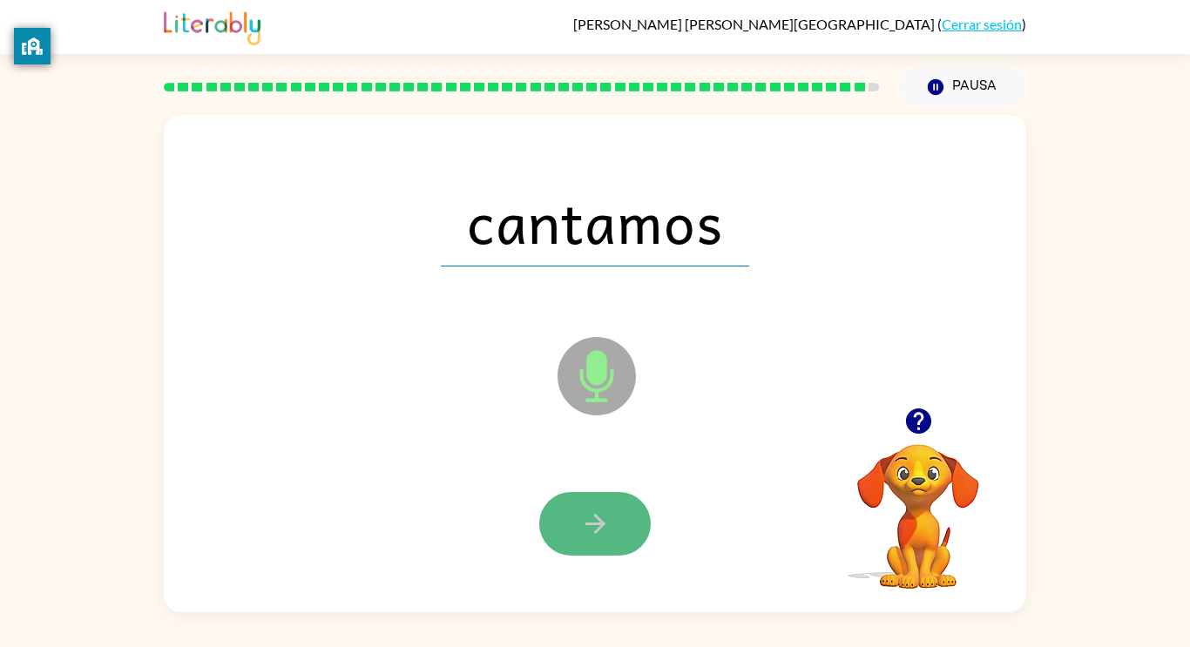
click at [606, 529] on icon "button" at bounding box center [595, 524] width 30 height 30
